Goal: Task Accomplishment & Management: Manage account settings

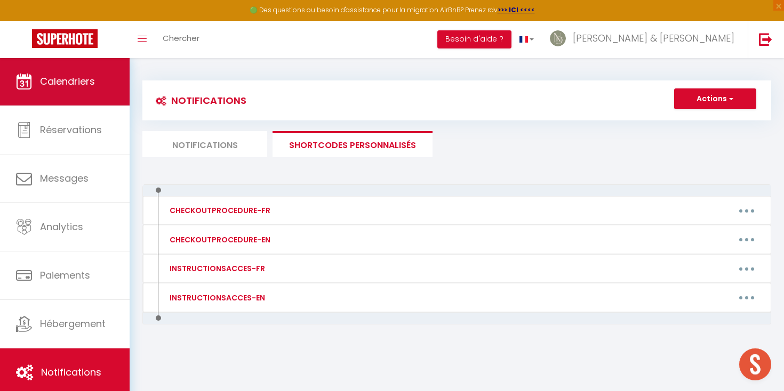
click at [69, 69] on link "Calendriers" at bounding box center [65, 82] width 130 height 48
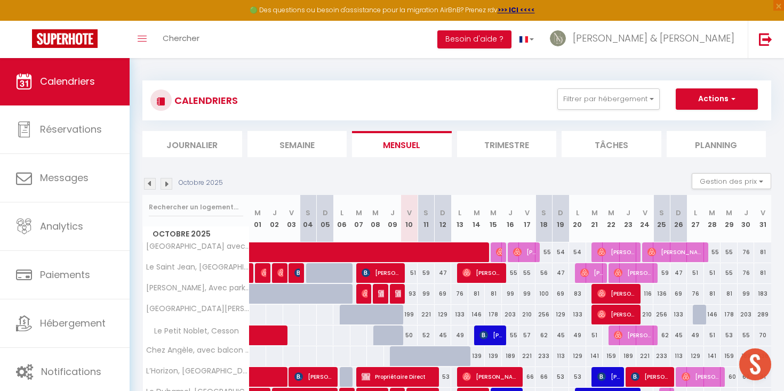
click at [427, 274] on div "59" at bounding box center [426, 273] width 17 height 20
type input "59"
type input "Sam 11 Octobre 2025"
type input "Dim 12 Octobre 2025"
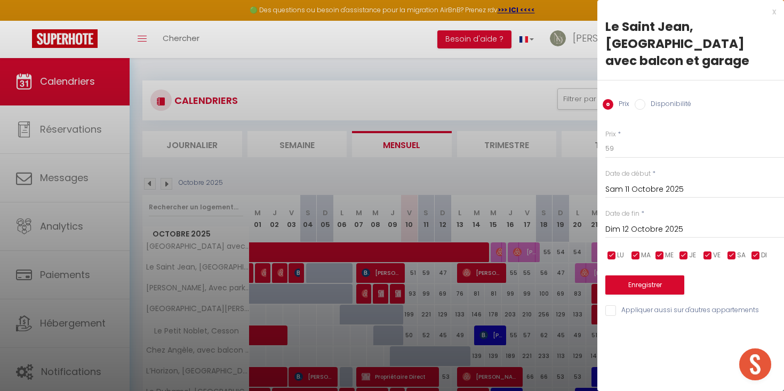
click at [774, 13] on div "x" at bounding box center [686, 11] width 179 height 13
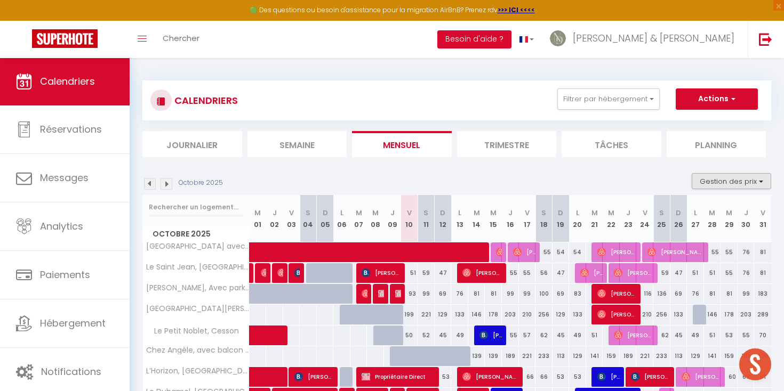
click at [718, 177] on button "Gestion des prix" at bounding box center [731, 181] width 79 height 16
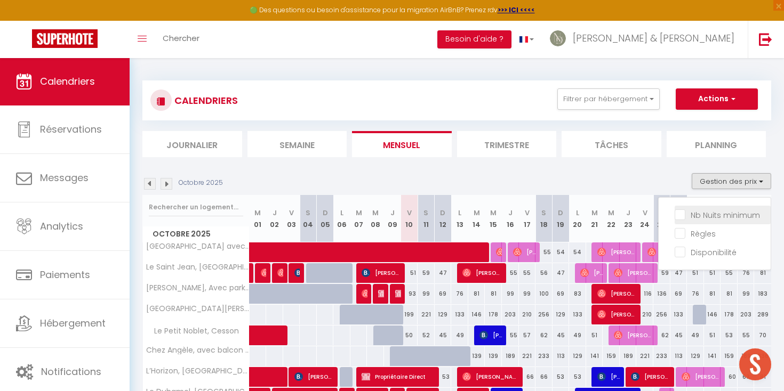
click at [706, 213] on input "Nb Nuits minimum" at bounding box center [723, 214] width 96 height 11
checkbox input "true"
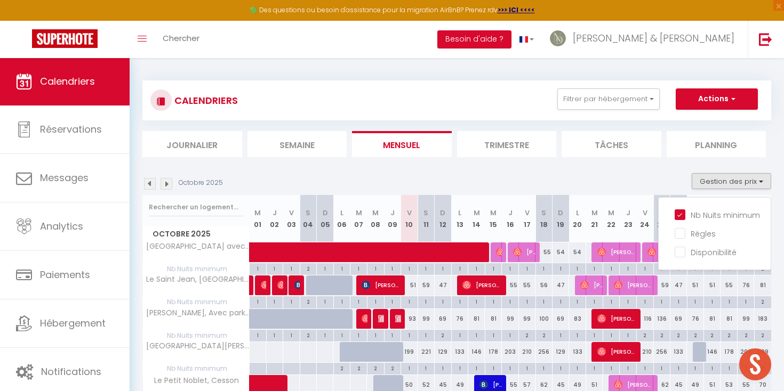
click at [410, 269] on div "1" at bounding box center [409, 268] width 17 height 10
type input "1"
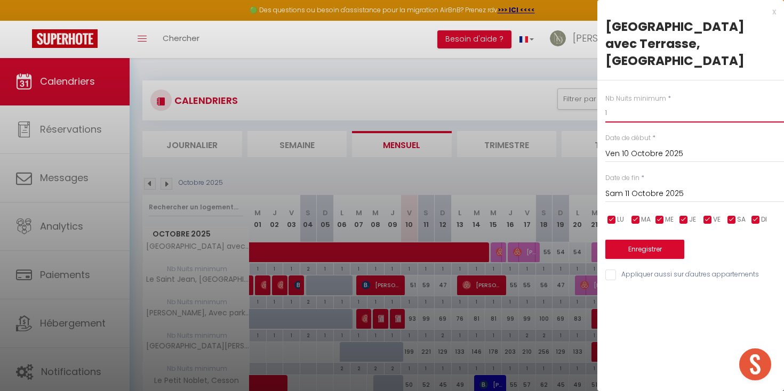
click at [629, 117] on input "1" at bounding box center [694, 112] width 179 height 19
type input "2"
click at [619, 193] on input "Sam 11 Octobre 2025" at bounding box center [694, 194] width 179 height 14
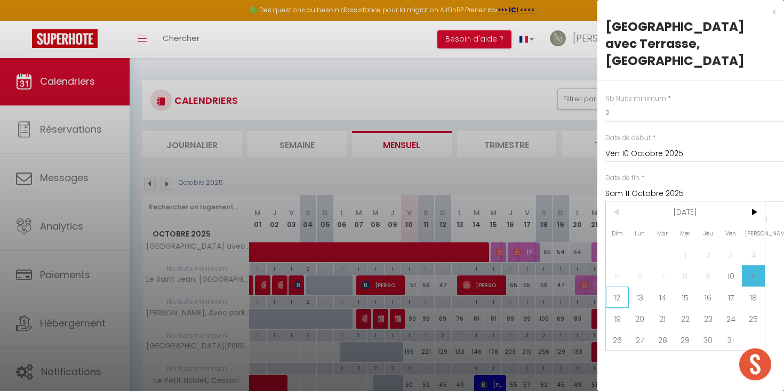
click at [619, 295] on span "12" at bounding box center [617, 297] width 23 height 21
type input "Dim 12 Octobre 2025"
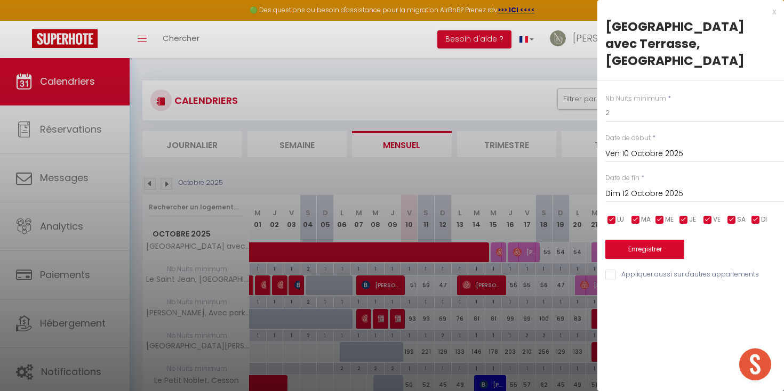
click at [614, 271] on input "Appliquer aussi sur d'autres appartements" at bounding box center [694, 275] width 179 height 11
checkbox input "true"
click at [631, 251] on button "Enregistrer" at bounding box center [644, 249] width 79 height 19
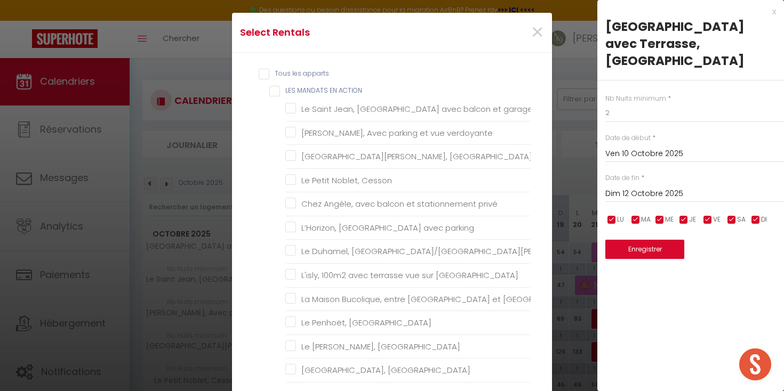
click at [273, 89] on ACTION "LES MANDATS EN ACTION" at bounding box center [399, 91] width 261 height 11
checkbox ACTION "true"
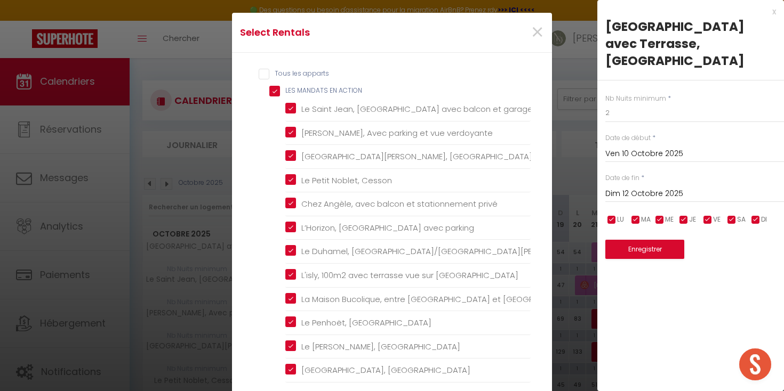
checkbox garage "true"
checkbox verdoyante "true"
checkbox Rennes "true"
checkbox Cesson "true"
checkbox privé "true"
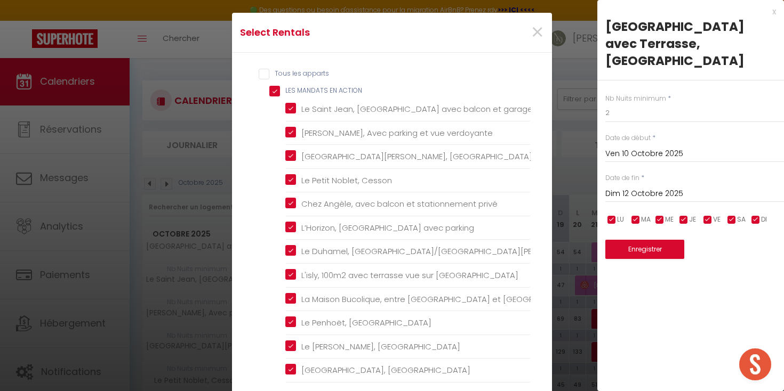
checkbox parking "true"
checkbox Hélier "true"
checkbox Rennes "true"
checkbox Jacques "true"
checkbox Ville "true"
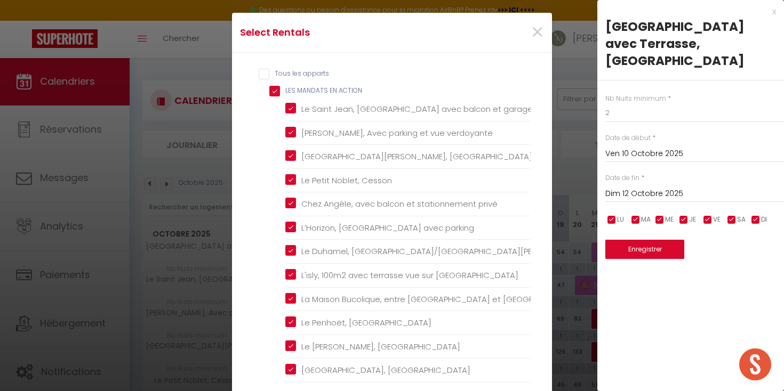
checkbox Ouest "true"
checkbox Rennes "true"
checkbox centre "true"
checkbox Centre "true"
checkbox balcon "true"
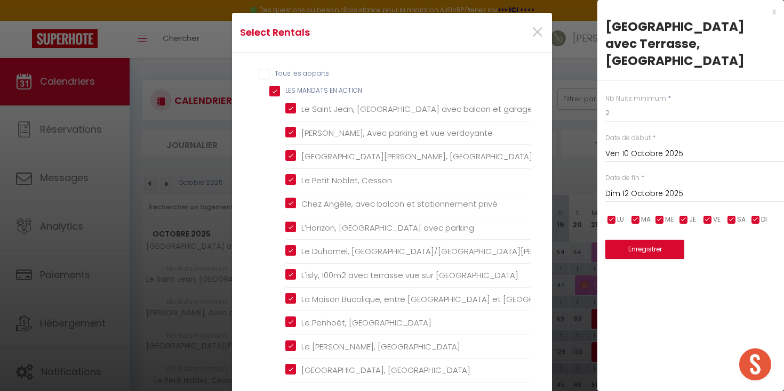
checkbox Nord "true"
checkbox Centre "true"
checkbox 1oom2\, "true"
checkbox Centre "true"
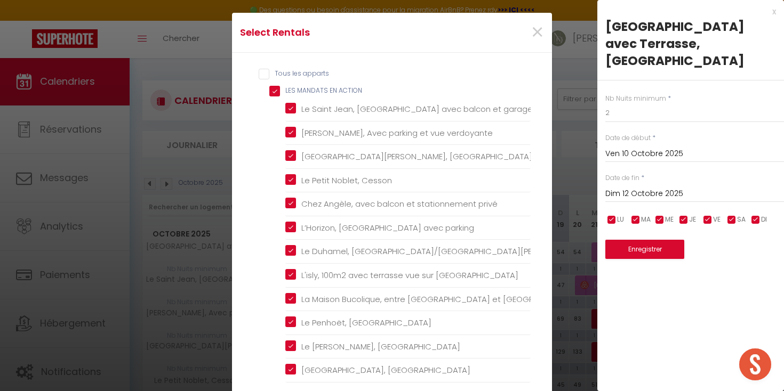
checkbox Rennes "true"
checkbox privé "true"
checkbox Rennes "true"
checkbox Saint-Pierre "true"
checkbox balcon "true"
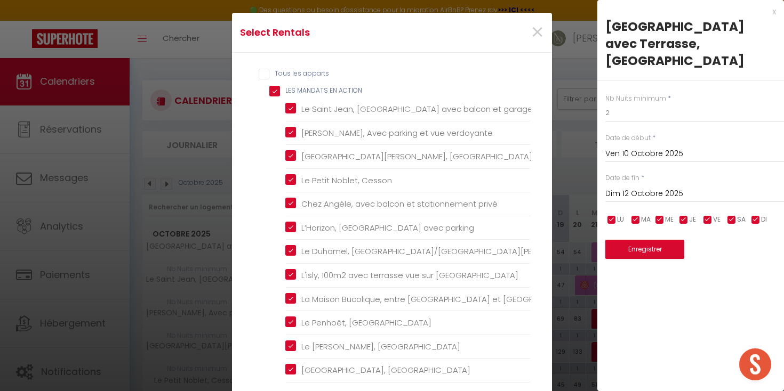
checkbox Gregroire "true"
checkbox Rennes "true"
checkbox privé "true"
checkbox créateurs "true"
checkbox Rennes "true"
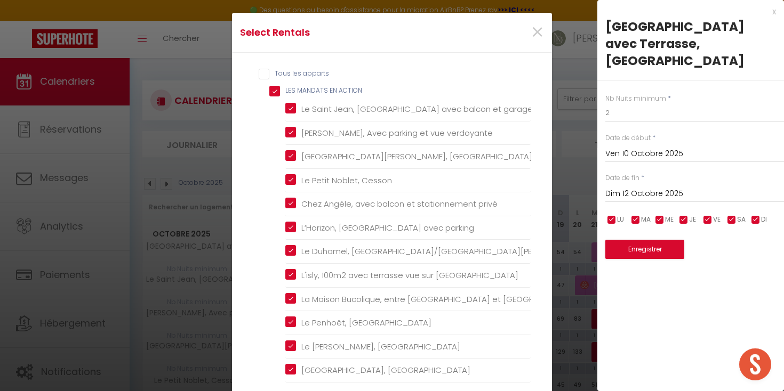
checkbox privé "true"
checkbox Rennes "true"
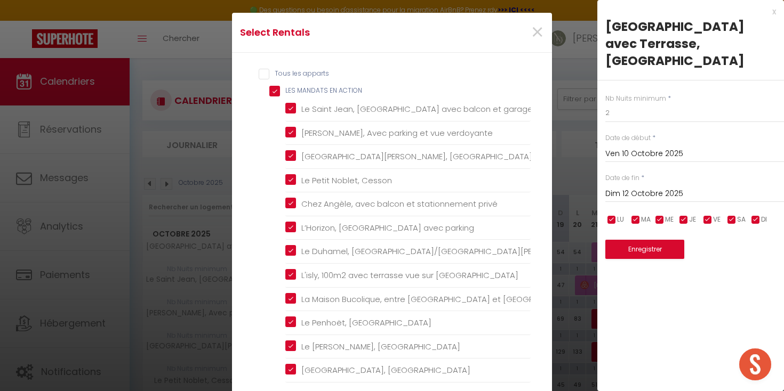
checkbox Rennes "true"
checkbox Rooftop "true"
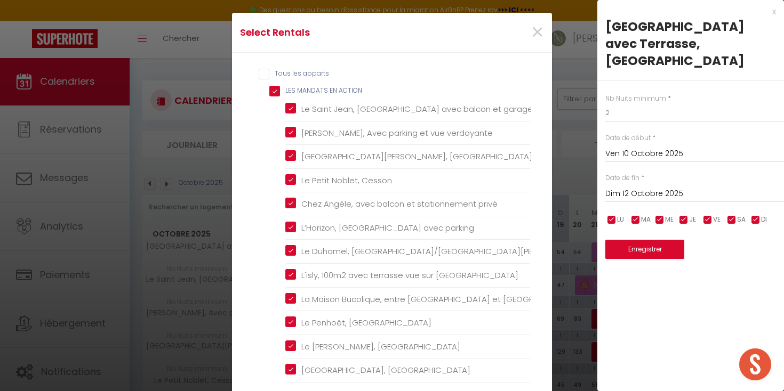
checkbox Est "true"
checkbox Rennes "true"
checkbox ville "true"
checkbox Garage "true"
checkbox input "false"
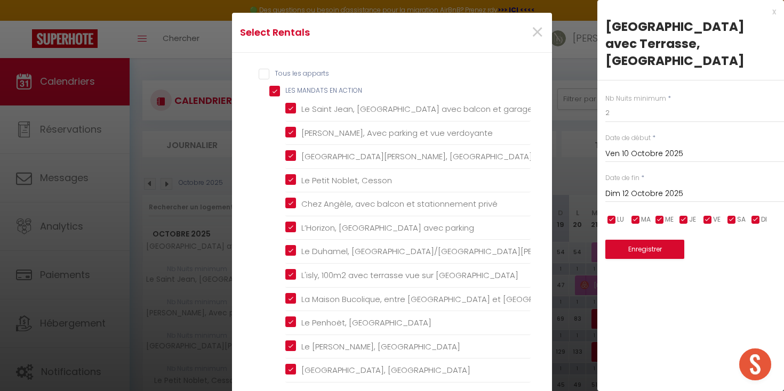
checkbox Hélier "false"
checkbox Rennes "false"
checkbox Jacques "false"
checkbox Rennes\ "false"
checkbox Rennes "false"
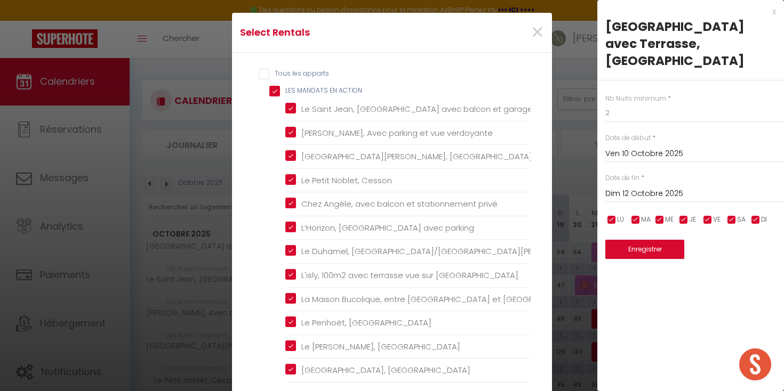
checkbox parking "false"
checkbox centre "false"
checkbox Rennes "false"
checkbox Centre "false"
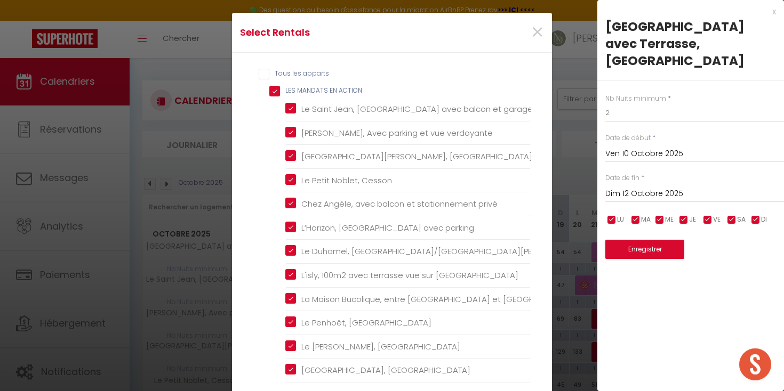
checkbox Rennes "false"
checkbox parking "false"
checkbox Centre "false"
checkbox Rennes "false"
checkbox centre "false"
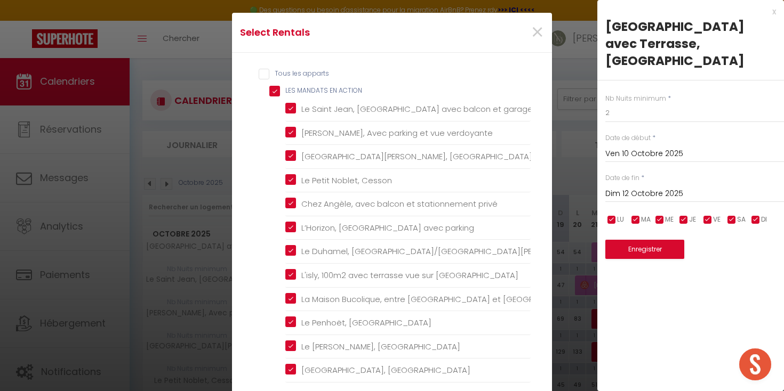
checkbox Rennes "false"
checkbox parking "false"
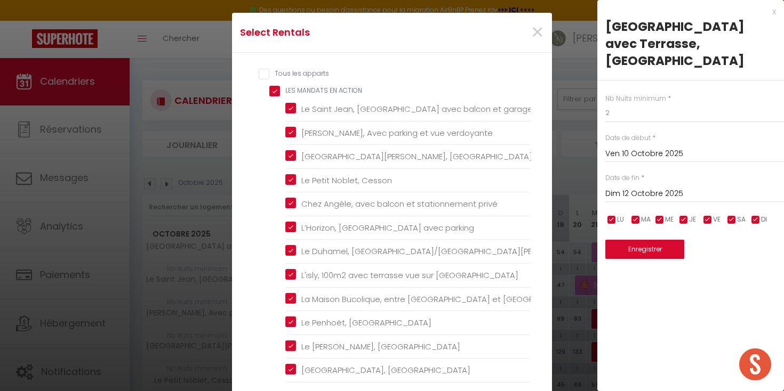
checkbox parking "false"
checkbox Rennes "false"
checkbox Nord "false"
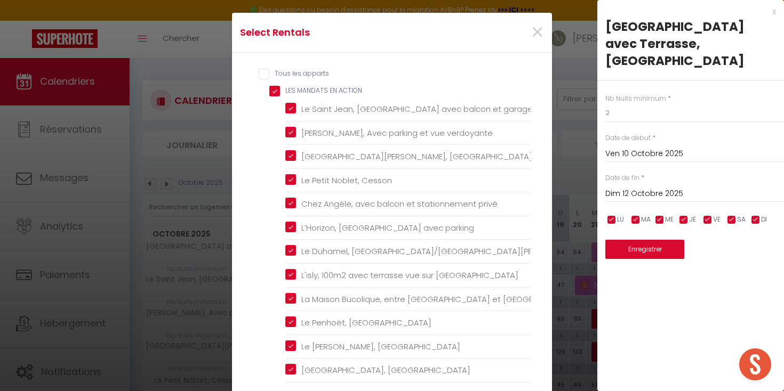
checkbox Rennes "false"
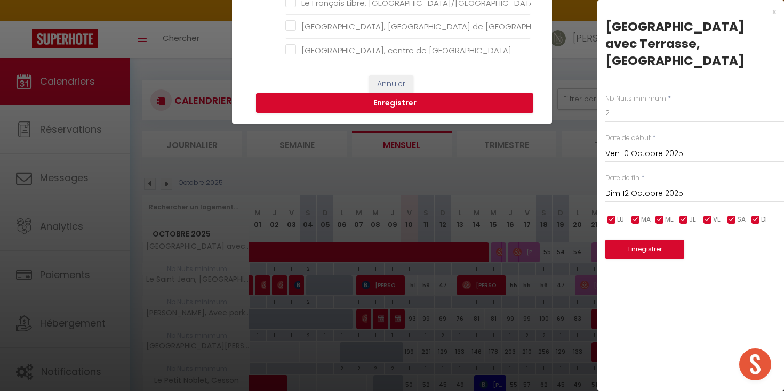
scroll to position [336, 0]
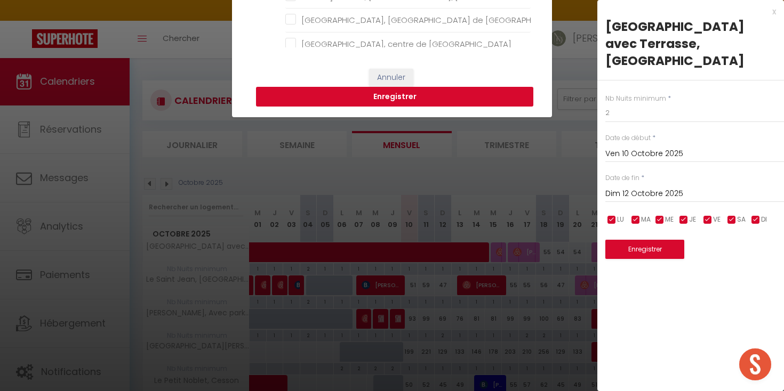
click at [446, 95] on button "Enregistrer" at bounding box center [394, 97] width 277 height 20
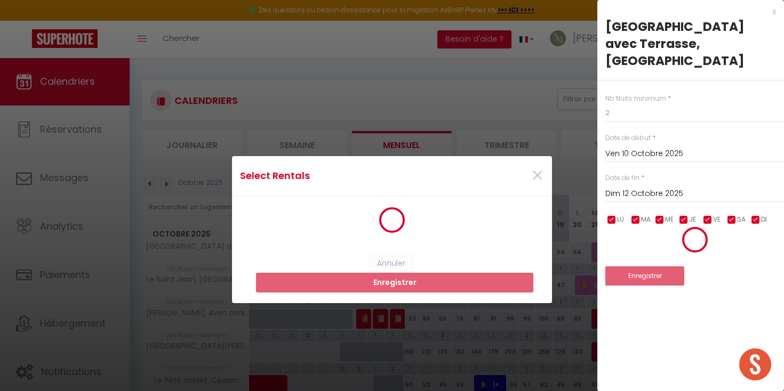
scroll to position [0, 0]
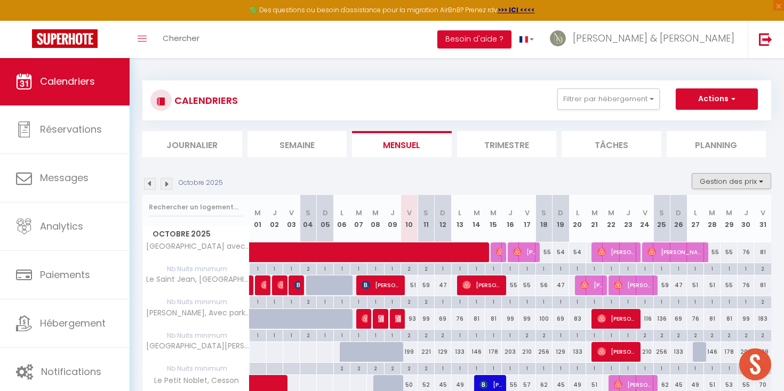
click at [736, 180] on button "Gestion des prix" at bounding box center [731, 181] width 79 height 16
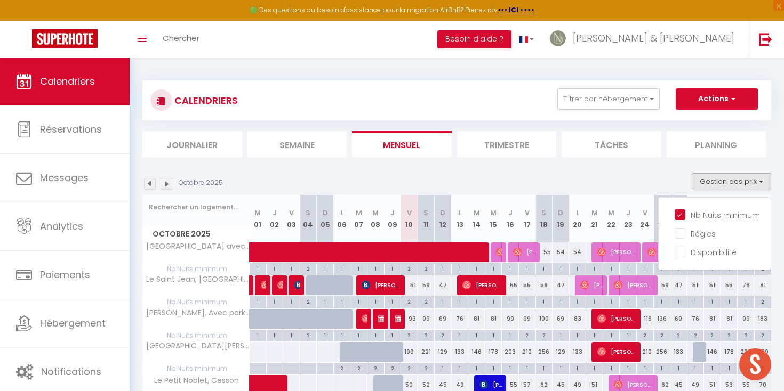
click at [675, 215] on ul "Nb Nuits minimum Règles Disponibilité" at bounding box center [715, 234] width 112 height 57
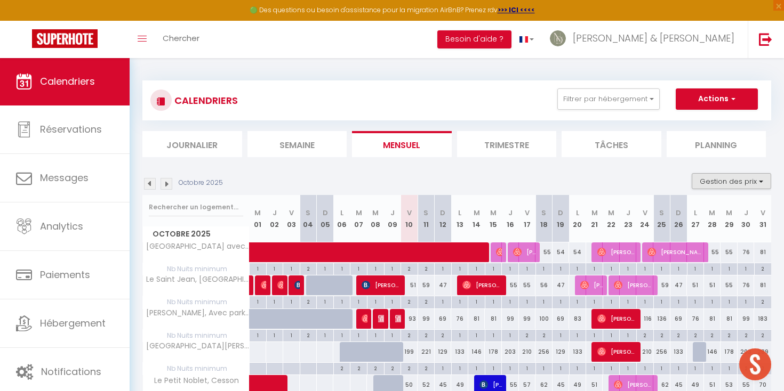
click at [726, 182] on button "Gestion des prix" at bounding box center [731, 181] width 79 height 16
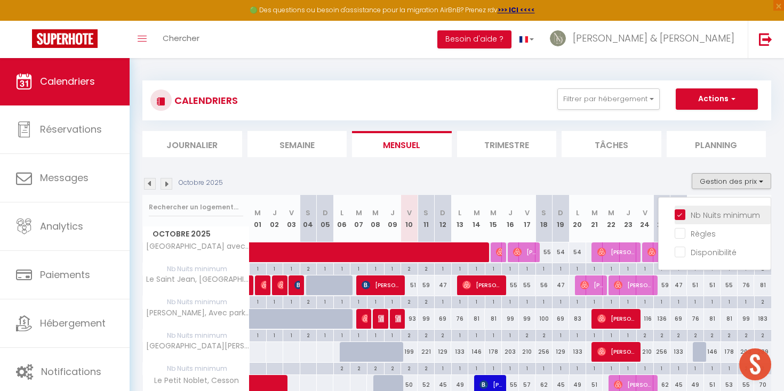
click at [679, 215] on input "Nb Nuits minimum" at bounding box center [723, 214] width 96 height 11
checkbox input "false"
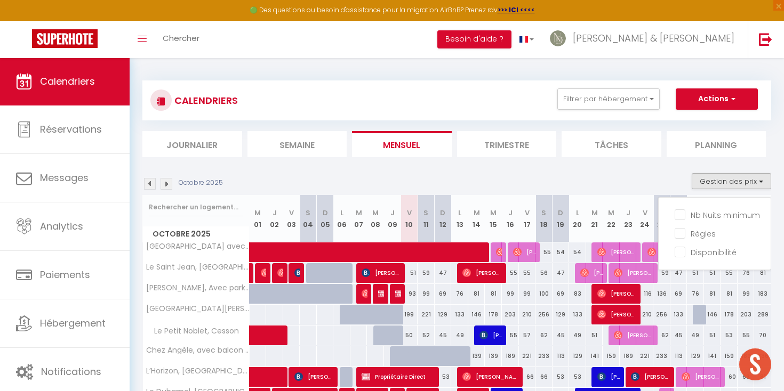
click at [590, 177] on div "Octobre 2025 Gestion des prix Nb Nuits minimum Règles Disponibilité" at bounding box center [456, 184] width 629 height 22
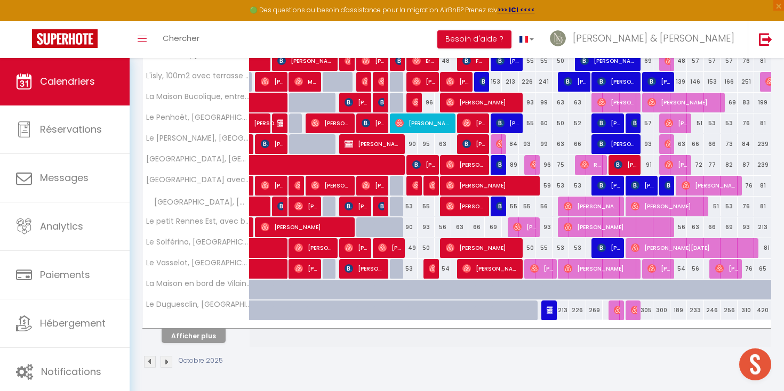
scroll to position [337, 0]
click at [191, 337] on button "Afficher plus" at bounding box center [194, 337] width 64 height 14
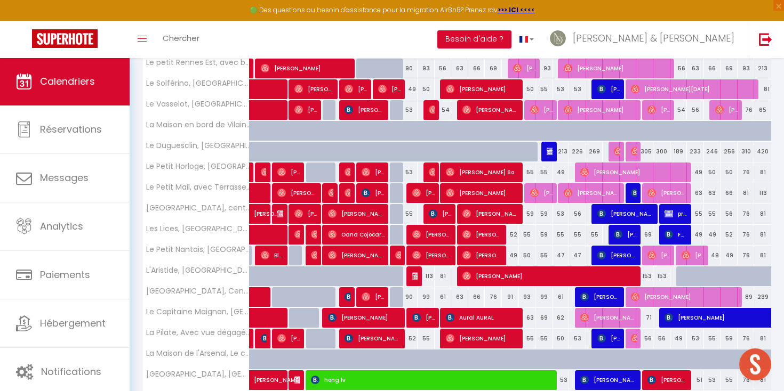
scroll to position [498, 0]
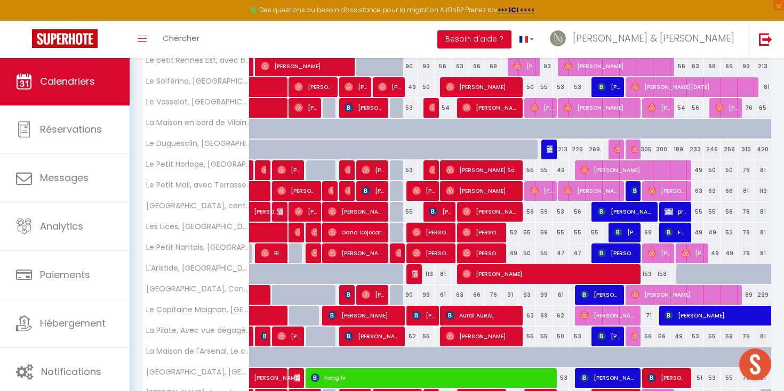
click at [684, 274] on div at bounding box center [684, 275] width 17 height 20
type input "79"
select select "1"
type input "Dim 26 Octobre 2025"
type input "Lun 27 Octobre 2025"
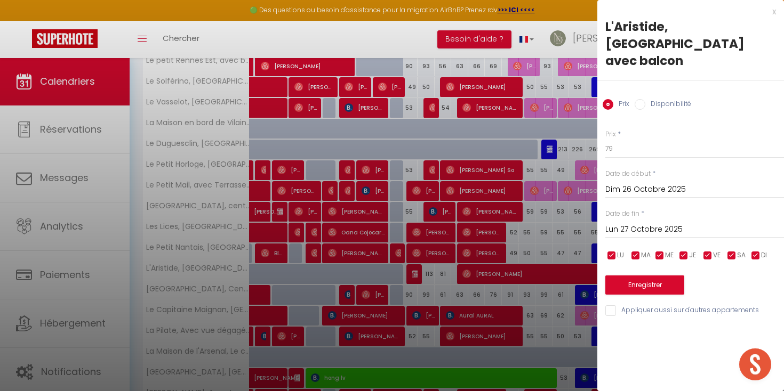
click at [640, 99] on input "Disponibilité" at bounding box center [640, 104] width 11 height 11
radio input "true"
radio input "false"
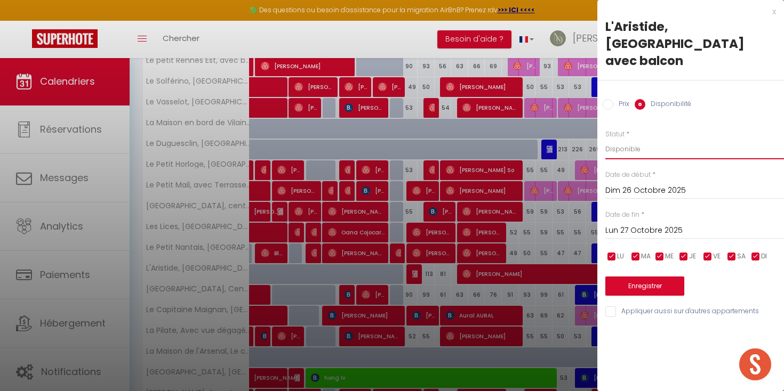
select select "0"
click at [616, 224] on input "Lun 27 Octobre 2025" at bounding box center [694, 231] width 179 height 14
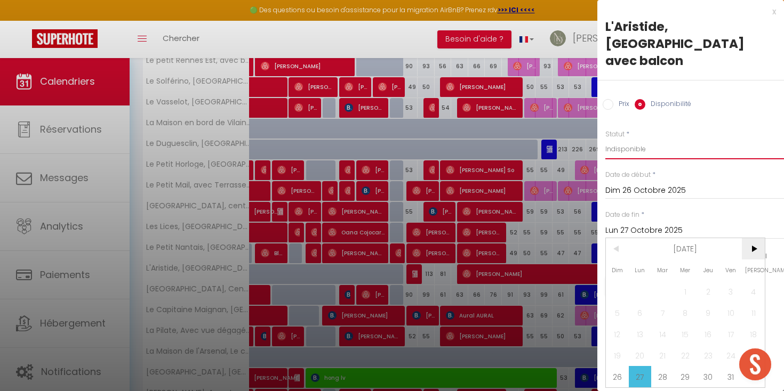
click at [757, 238] on span ">" at bounding box center [753, 248] width 23 height 21
click at [748, 238] on span ">" at bounding box center [753, 248] width 23 height 21
click at [727, 324] on span "16" at bounding box center [730, 334] width 23 height 21
type input "Ven 16 Janvier 2026"
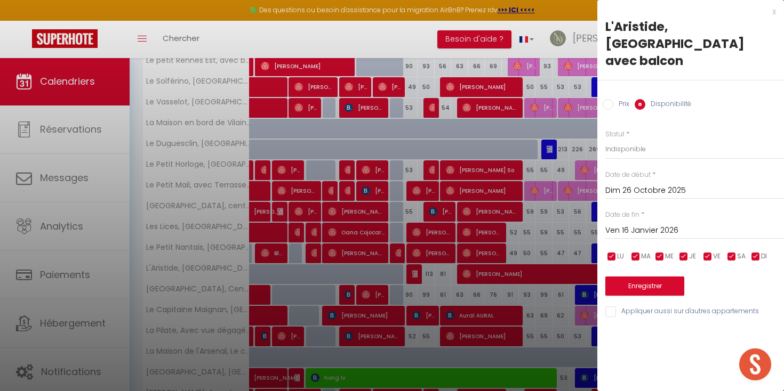
click at [649, 277] on button "Enregistrer" at bounding box center [644, 286] width 79 height 19
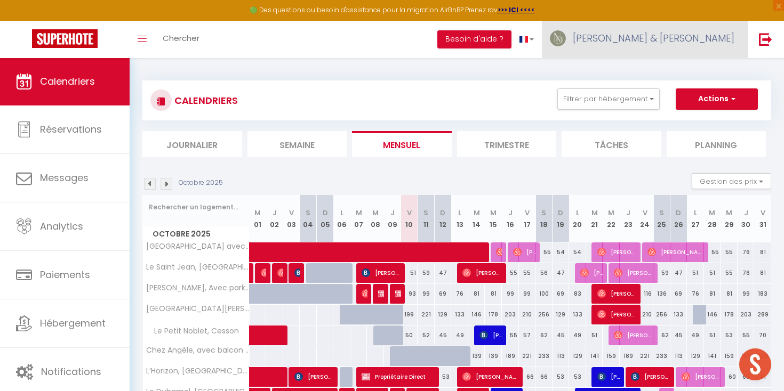
scroll to position [0, 0]
click at [701, 44] on span "[PERSON_NAME] & [PERSON_NAME]" at bounding box center [654, 37] width 162 height 13
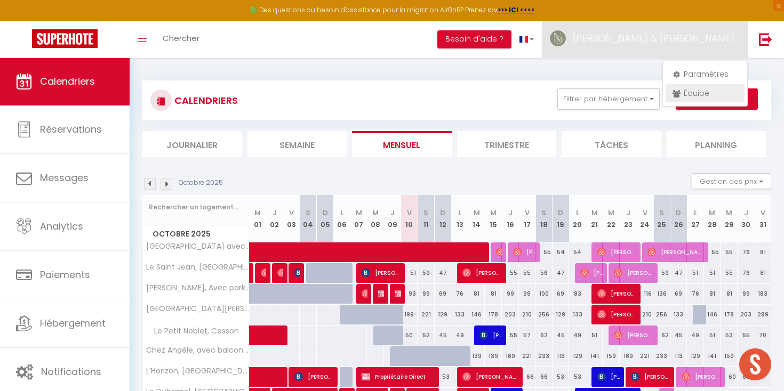
click at [693, 90] on link "Équipe" at bounding box center [705, 93] width 79 height 18
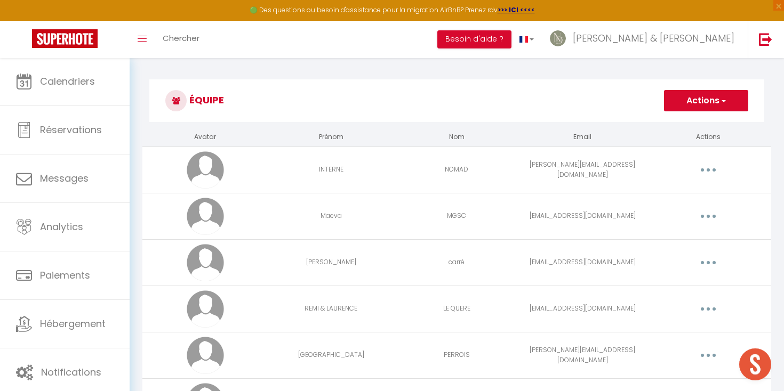
click at [691, 99] on button "Actions" at bounding box center [706, 100] width 84 height 21
click at [680, 125] on link "Ajouter un nouvel utilisateur" at bounding box center [685, 124] width 126 height 14
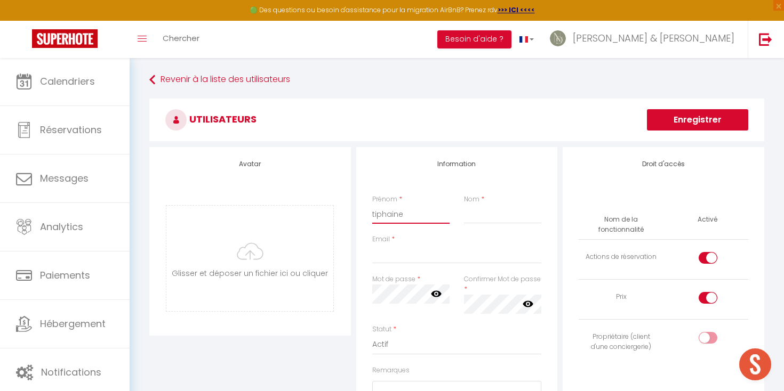
click at [375, 213] on input "tiphaine" at bounding box center [411, 214] width 78 height 19
type input "Tiphaine"
type input "GUYARD"
paste input "[PERSON_NAME][EMAIL_ADDRESS][DOMAIN_NAME]"
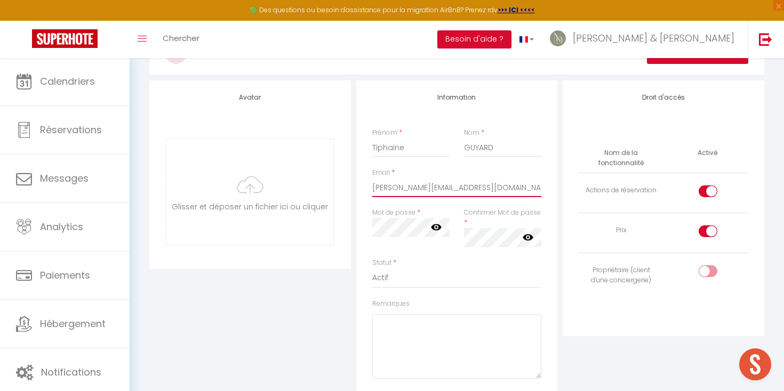
scroll to position [70, 0]
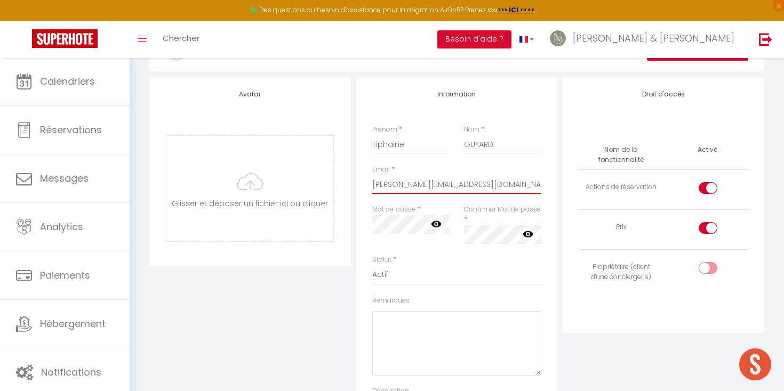
type input "[PERSON_NAME][EMAIL_ADDRESS][DOMAIN_NAME]"
click at [402, 326] on textarea "Remarques" at bounding box center [457, 343] width 170 height 65
drag, startPoint x: 451, startPoint y: 319, endPoint x: 359, endPoint y: 316, distance: 91.8
click at [359, 316] on div "Information Prénom * [PERSON_NAME] Nom * [PERSON_NAME] * [PERSON_NAME][EMAIL_AD…" at bounding box center [457, 266] width 202 height 378
click at [399, 321] on textarea "ChezAngele2025!" at bounding box center [457, 343] width 170 height 65
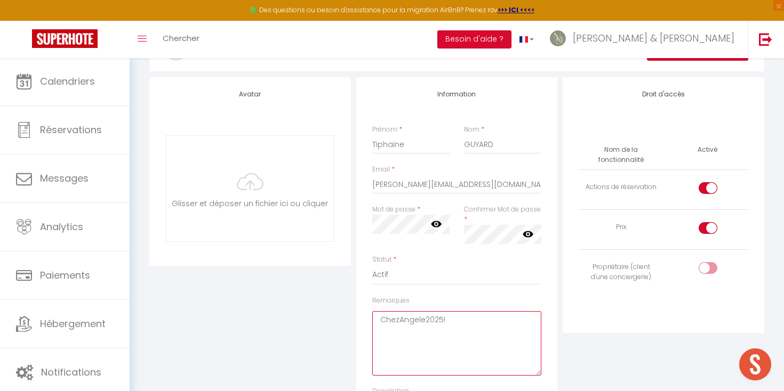
click at [399, 321] on textarea "ChezAngele2025!" at bounding box center [457, 343] width 170 height 65
type textarea "ChezAngele2025!"
click at [394, 228] on div "Information Prénom * [PERSON_NAME] Nom * [PERSON_NAME] * [PERSON_NAME][EMAIL_AD…" at bounding box center [457, 266] width 202 height 378
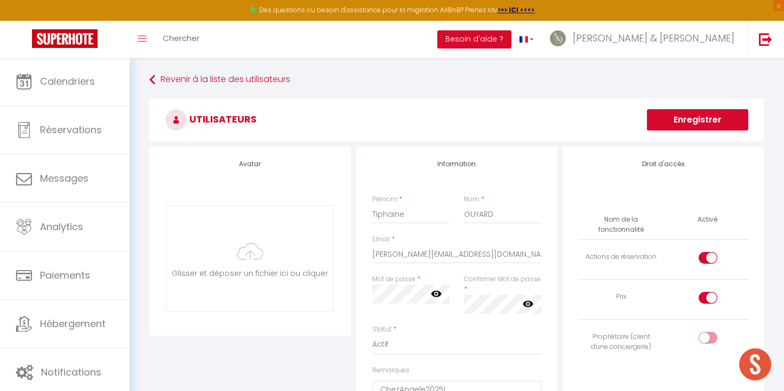
click at [441, 294] on icon at bounding box center [436, 294] width 11 height 11
click at [433, 292] on icon at bounding box center [436, 294] width 11 height 9
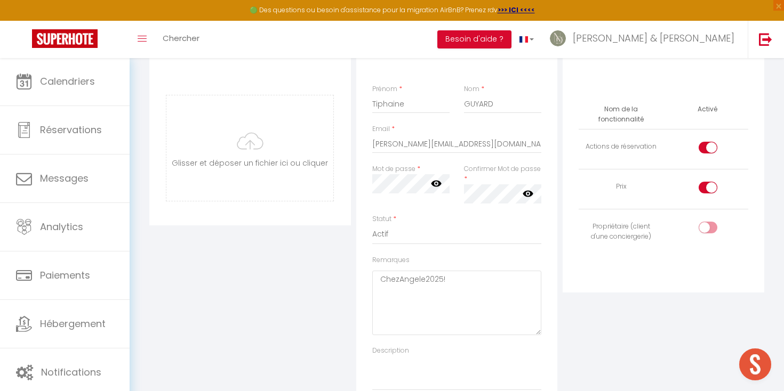
scroll to position [124, 0]
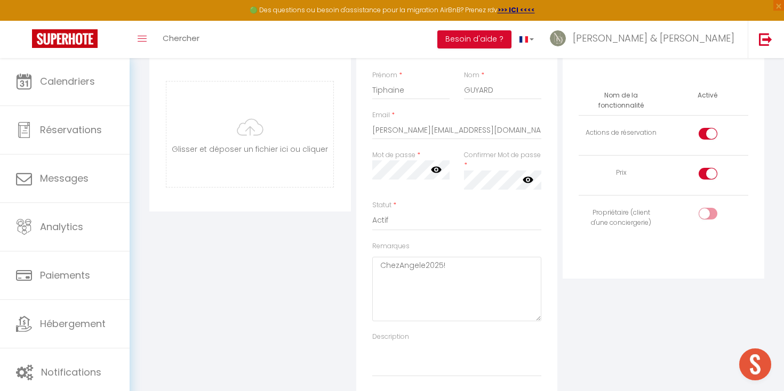
click at [697, 212] on td at bounding box center [705, 215] width 85 height 40
click at [713, 210] on input "checkbox" at bounding box center [717, 216] width 19 height 16
checkbox input "true"
click at [706, 171] on div at bounding box center [708, 174] width 19 height 12
click at [708, 171] on input "checkbox" at bounding box center [717, 176] width 19 height 16
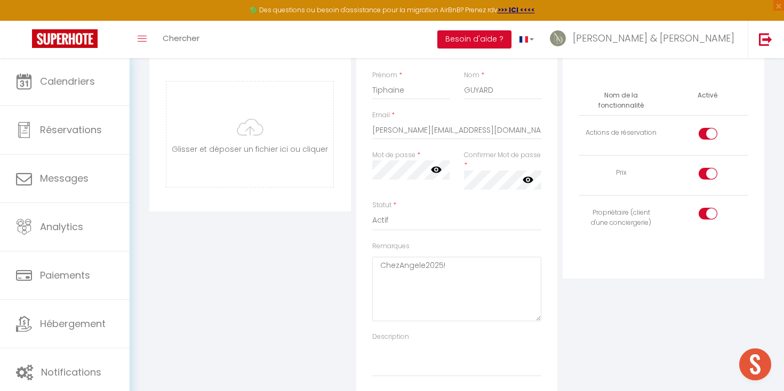
checkbox input "false"
click at [701, 130] on div at bounding box center [708, 134] width 19 height 12
click at [708, 130] on input "checkbox" at bounding box center [717, 136] width 19 height 16
checkbox input "false"
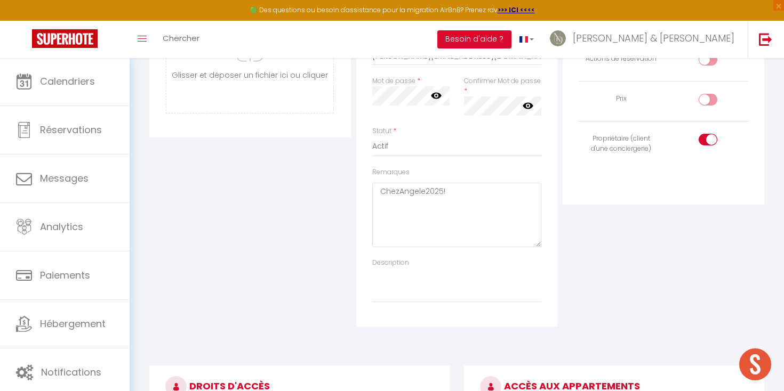
scroll to position [199, 0]
click at [434, 91] on icon at bounding box center [436, 94] width 11 height 11
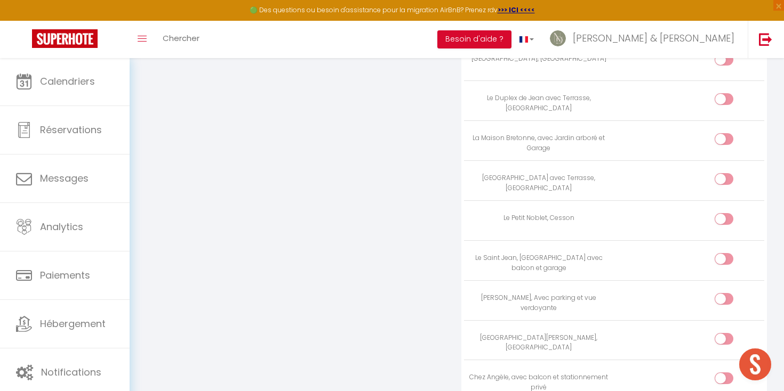
scroll to position [3079, 0]
click at [731, 373] on input "checkbox" at bounding box center [733, 381] width 19 height 16
checkbox input "true"
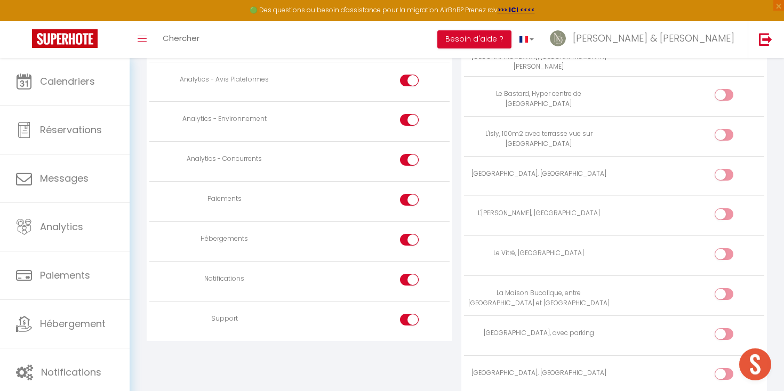
scroll to position [926, 0]
click at [406, 317] on div at bounding box center [409, 323] width 19 height 12
click at [410, 317] on input "checkbox" at bounding box center [419, 325] width 19 height 16
checkbox input "false"
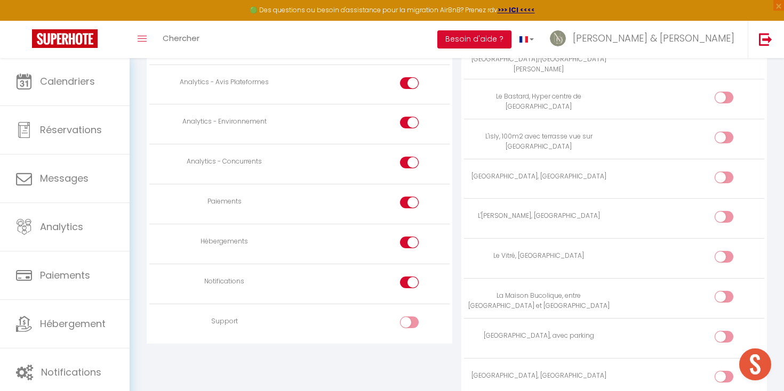
click at [403, 277] on div at bounding box center [409, 283] width 19 height 12
click at [410, 277] on input "checkbox" at bounding box center [419, 285] width 19 height 16
checkbox input "false"
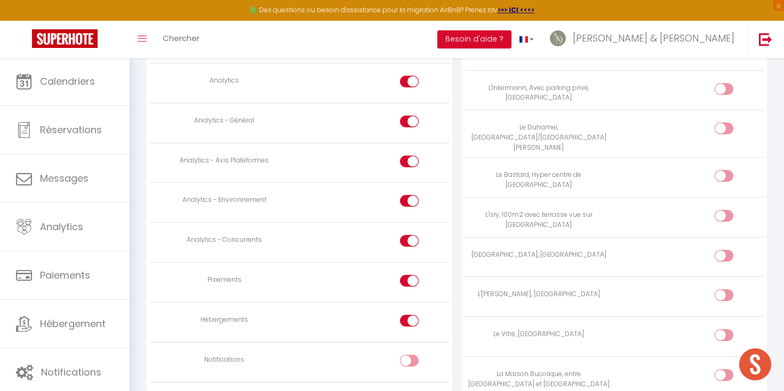
scroll to position [844, 0]
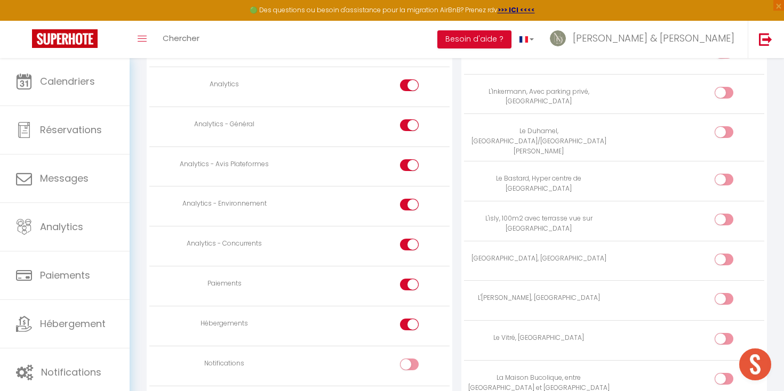
click at [407, 159] on div at bounding box center [409, 165] width 19 height 12
click at [410, 159] on input "checkbox" at bounding box center [419, 167] width 19 height 16
checkbox input "false"
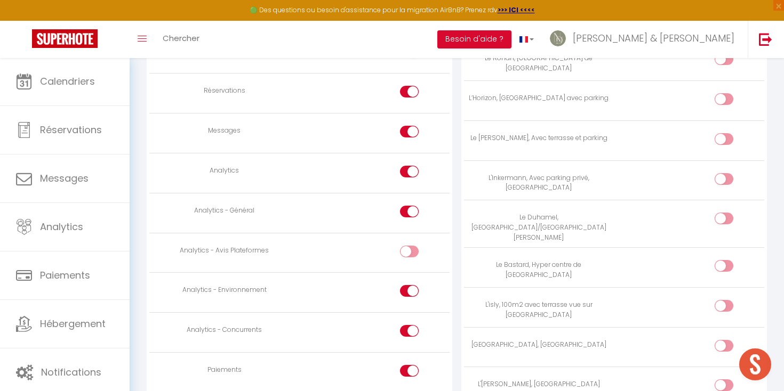
click at [410, 126] on input "checkbox" at bounding box center [419, 134] width 19 height 16
checkbox input "false"
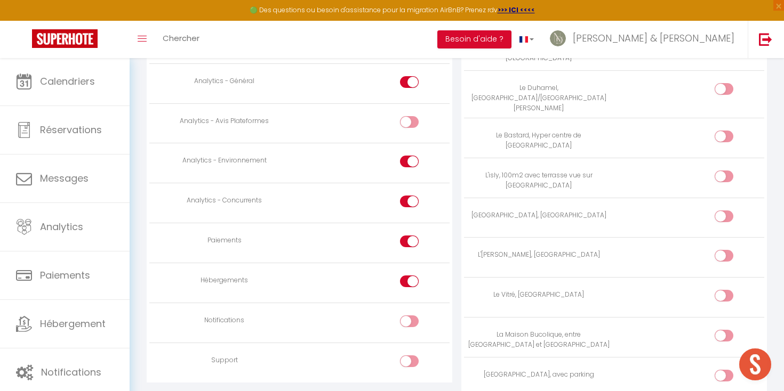
scroll to position [891, 0]
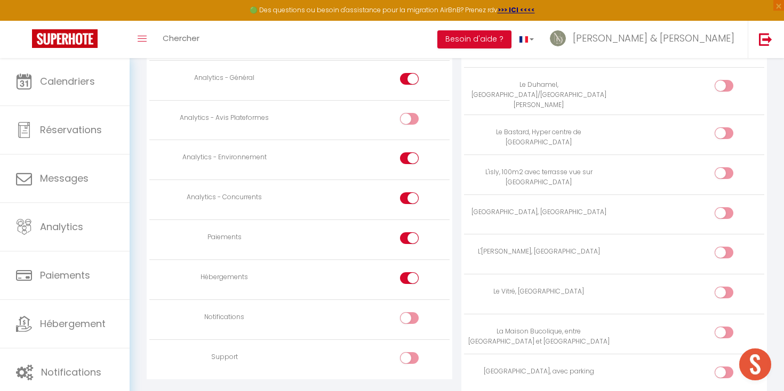
click at [404, 193] on div at bounding box center [409, 199] width 19 height 12
click at [410, 193] on input "checkbox" at bounding box center [419, 201] width 19 height 16
checkbox input "false"
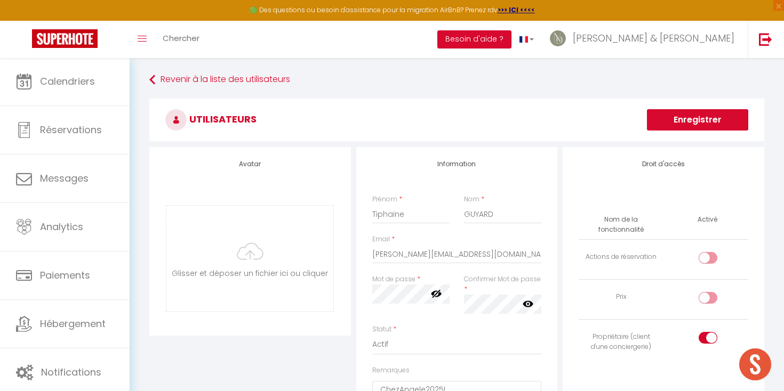
scroll to position [0, 0]
click at [699, 117] on button "Enregistrer" at bounding box center [697, 119] width 101 height 21
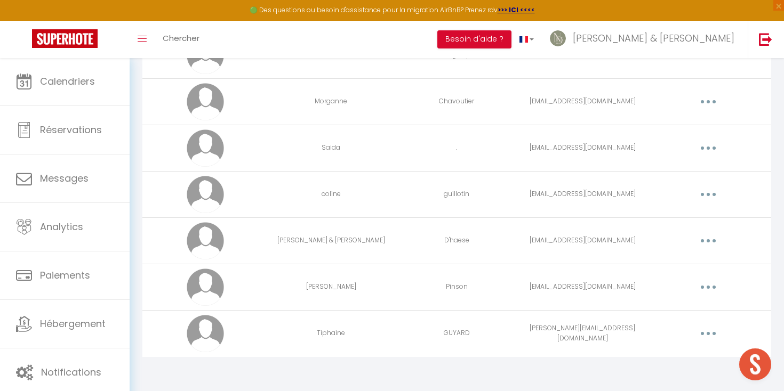
scroll to position [3223, 0]
click at [711, 333] on button "button" at bounding box center [708, 334] width 30 height 17
click at [667, 357] on link "Editer" at bounding box center [680, 359] width 79 height 18
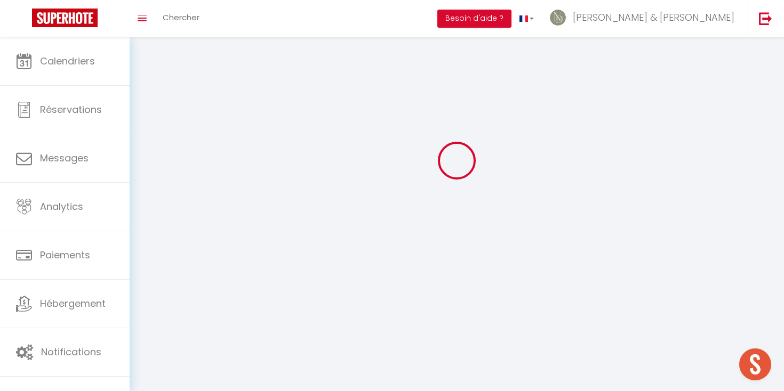
scroll to position [37, 0]
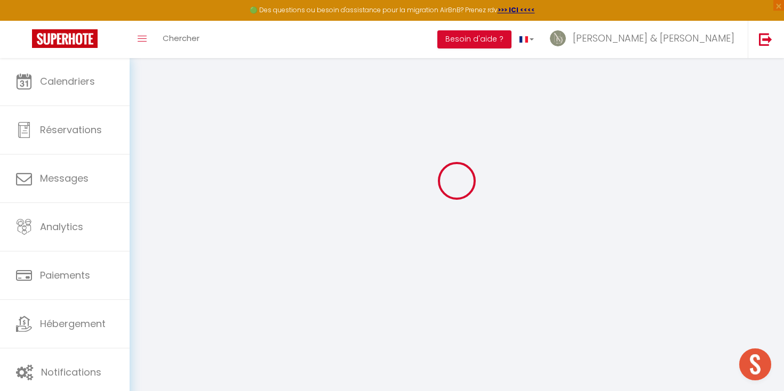
type input "Tiphaine"
type input "GUYARD"
type input "[PERSON_NAME][EMAIL_ADDRESS][DOMAIN_NAME]"
type textarea "ChezAngele2025!"
type textarea "[URL][DOMAIN_NAME]"
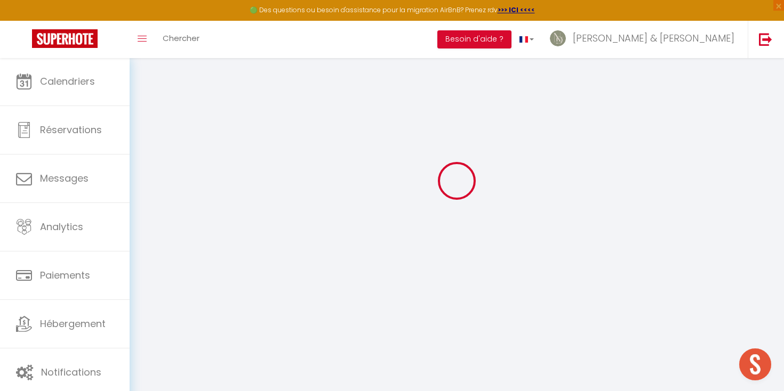
checkbox input "false"
checkbox input "true"
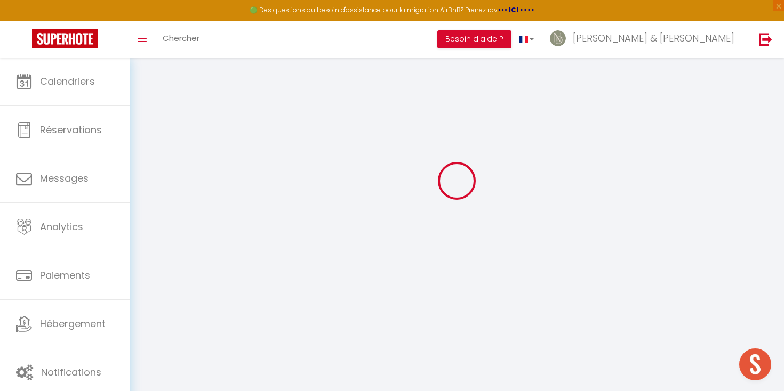
checkbox input "true"
checkbox input "false"
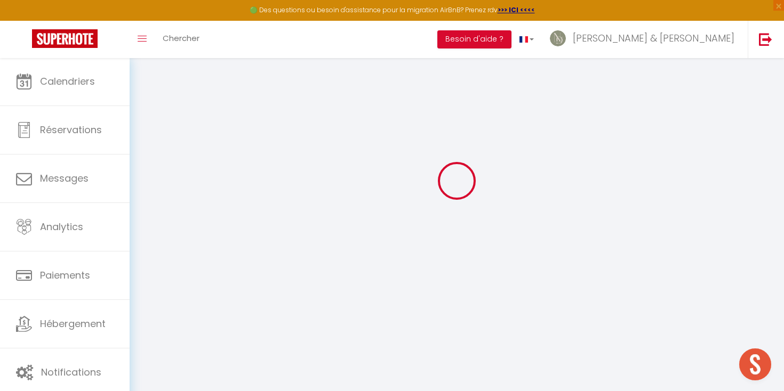
checkbox input "true"
checkbox input "false"
checkbox input "true"
checkbox input "false"
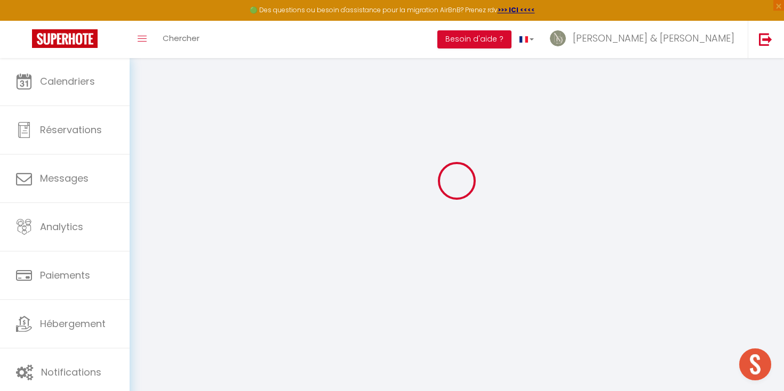
checkbox input "true"
checkbox input "false"
select select
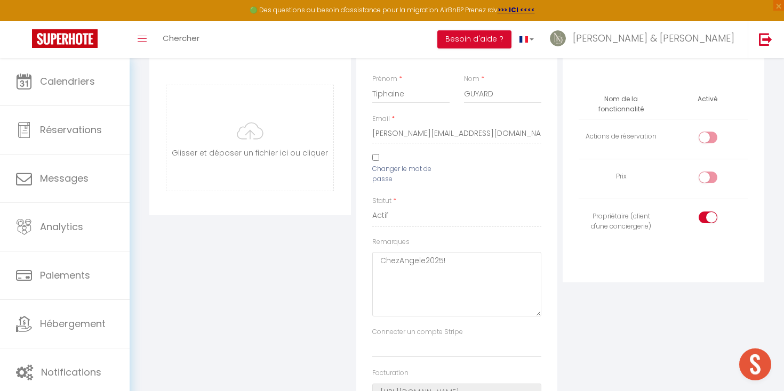
scroll to position [119, 0]
click at [379, 258] on textarea "ChezAngele2025!" at bounding box center [457, 285] width 170 height 65
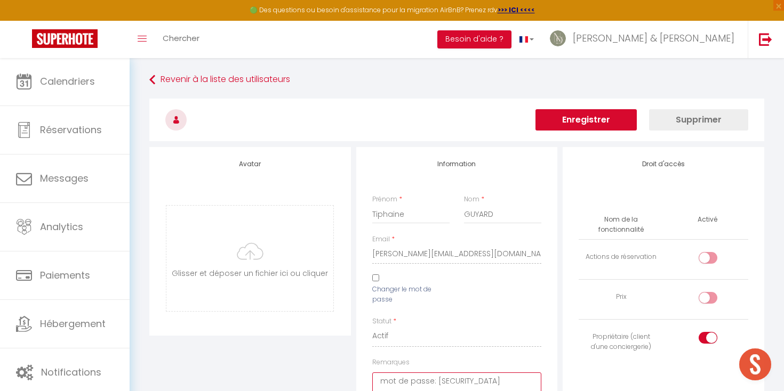
scroll to position [0, 0]
type textarea "mot de passe: [SECURITY_DATA]"
click at [604, 114] on button "Enregistrer" at bounding box center [585, 119] width 101 height 21
